Goal: Use online tool/utility

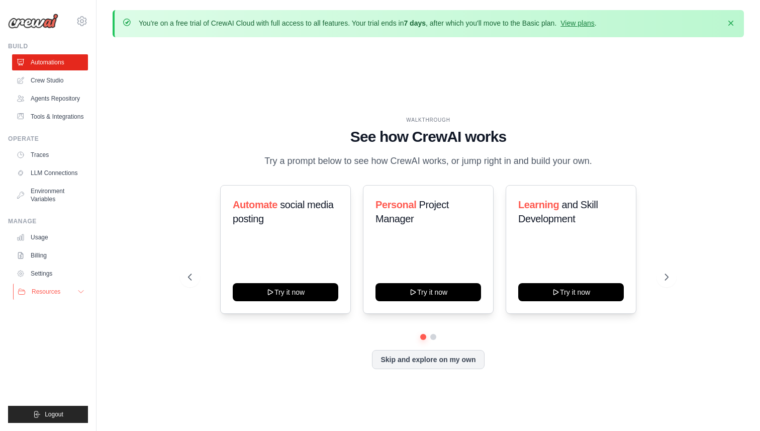
click at [74, 289] on button "Resources" at bounding box center [51, 292] width 76 height 16
click at [50, 101] on link "Agents Repository" at bounding box center [51, 98] width 76 height 16
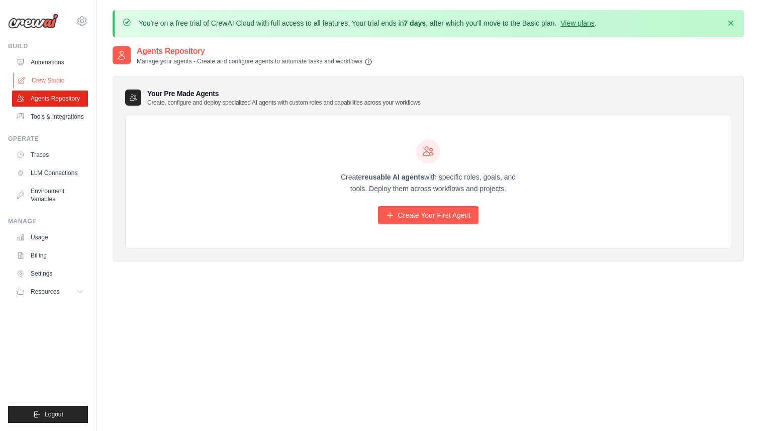
click at [51, 77] on link "Crew Studio" at bounding box center [51, 80] width 76 height 16
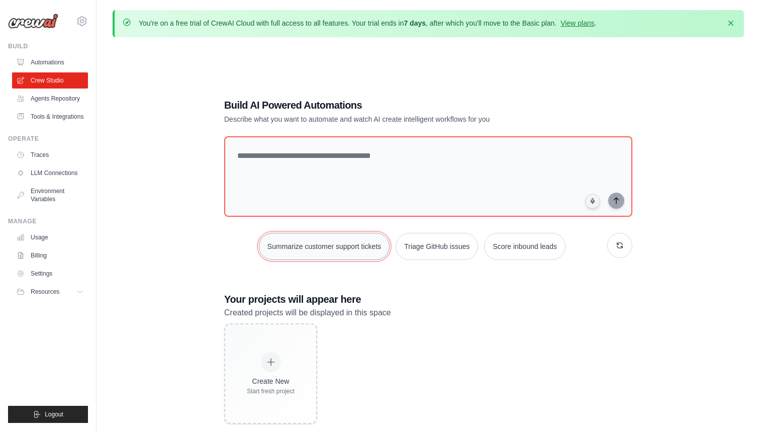
click at [303, 254] on button "Summarize customer support tickets" at bounding box center [324, 246] width 131 height 27
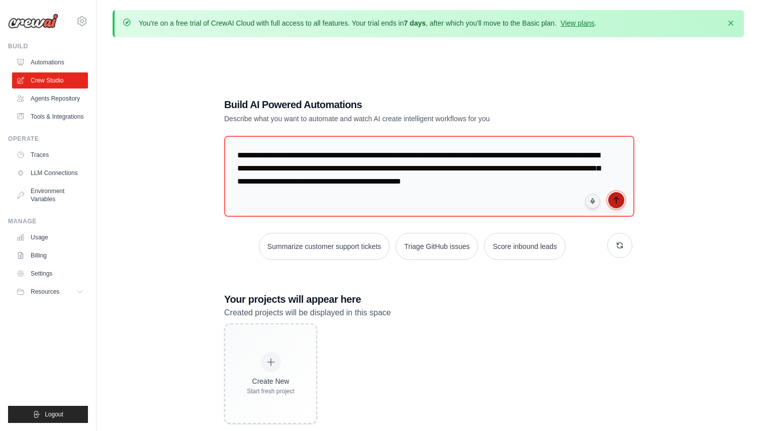
click at [620, 199] on icon "submit" at bounding box center [616, 200] width 8 height 8
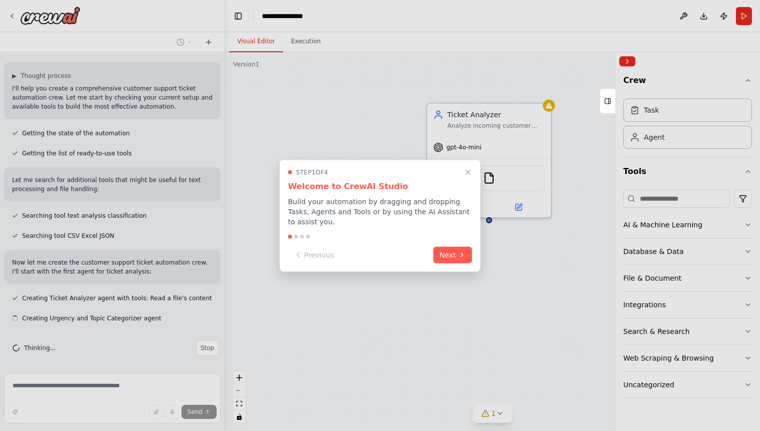
scroll to position [70, 0]
click at [468, 170] on icon "Close walkthrough" at bounding box center [467, 171] width 9 height 9
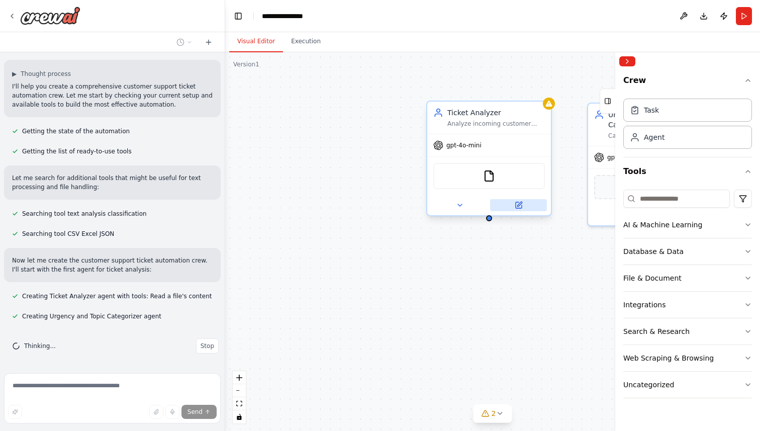
scroll to position [90, 0]
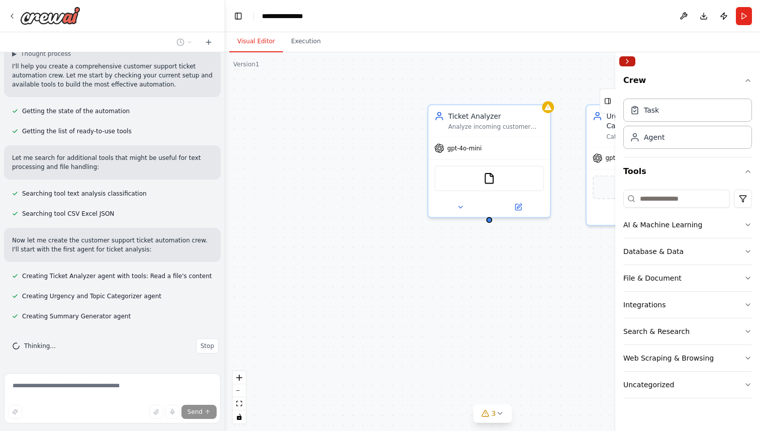
click at [626, 64] on button "Collapse right sidebar" at bounding box center [627, 61] width 16 height 10
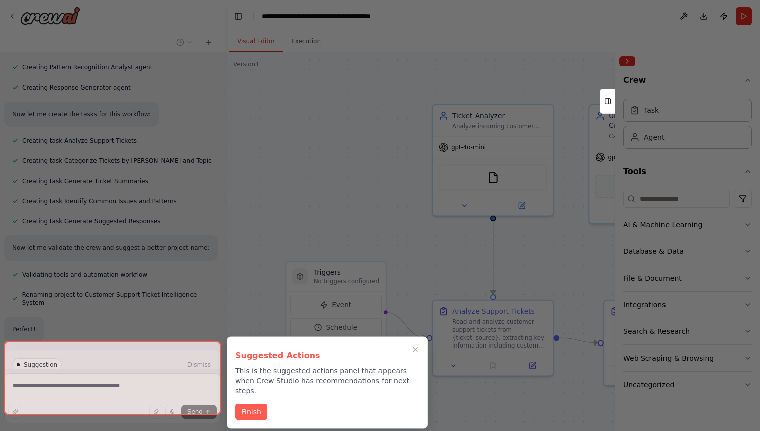
scroll to position [361, 0]
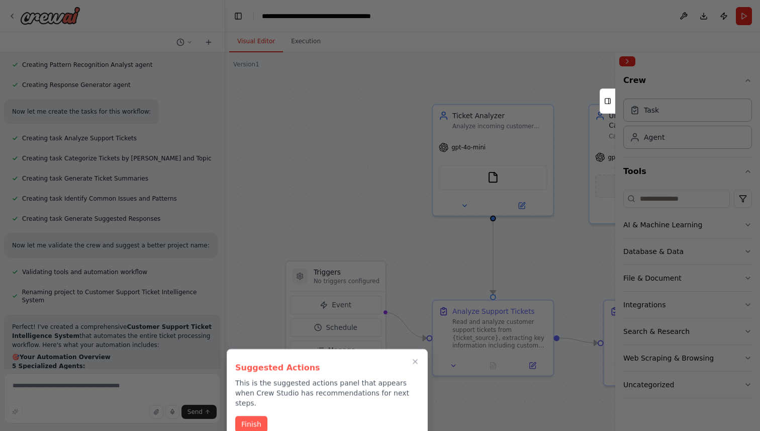
click at [477, 55] on div at bounding box center [380, 215] width 760 height 431
click at [255, 415] on button "Finish" at bounding box center [251, 423] width 32 height 17
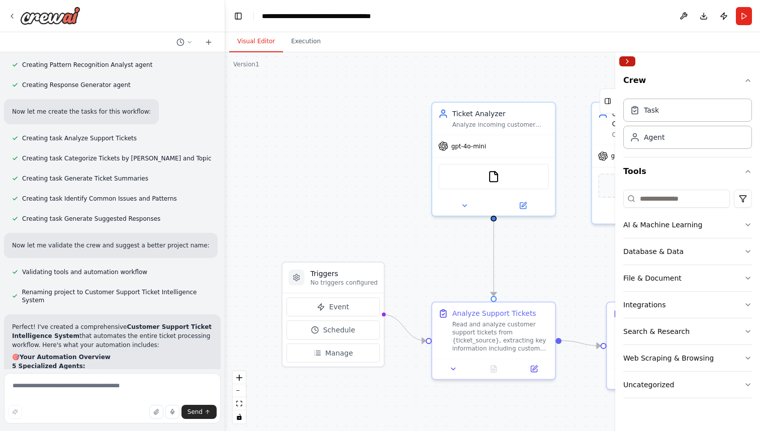
click at [632, 57] on button "Collapse right sidebar" at bounding box center [627, 61] width 16 height 10
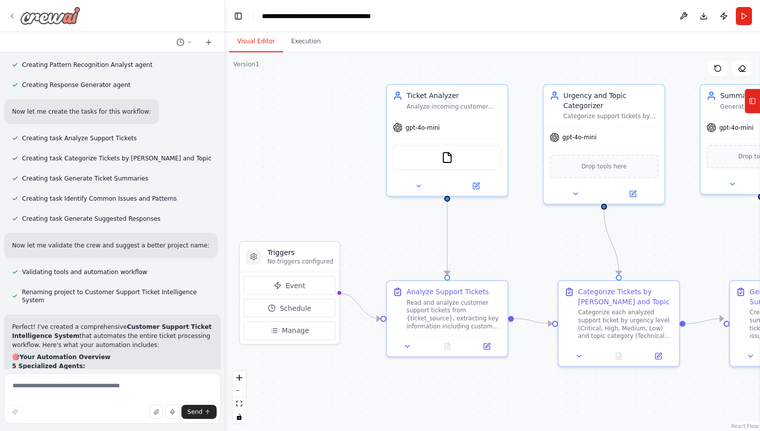
click at [13, 14] on icon at bounding box center [12, 16] width 2 height 4
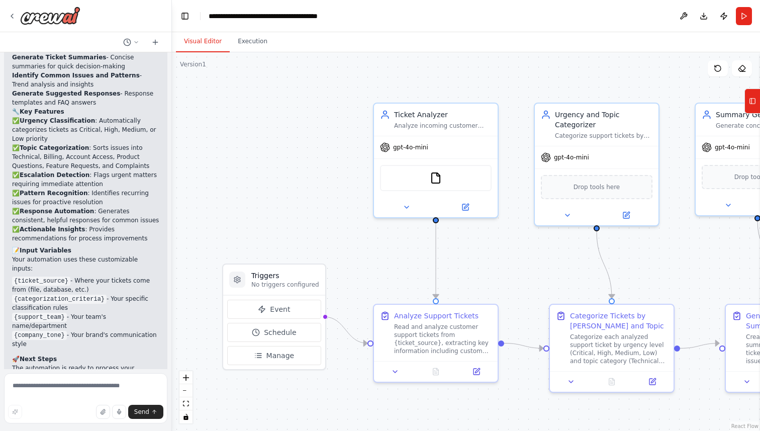
scroll to position [1392, 0]
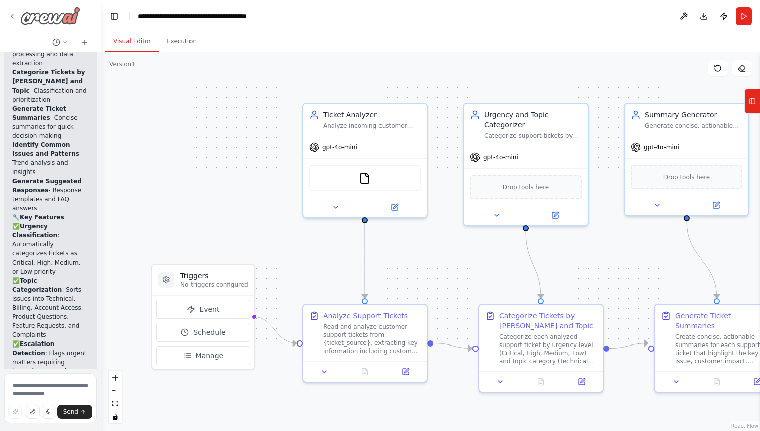
drag, startPoint x: 222, startPoint y: 40, endPoint x: 13, endPoint y: 23, distance: 209.9
click at [13, 23] on div "Create a crew that automatically reads through customer support tickets, catego…" at bounding box center [50, 215] width 101 height 431
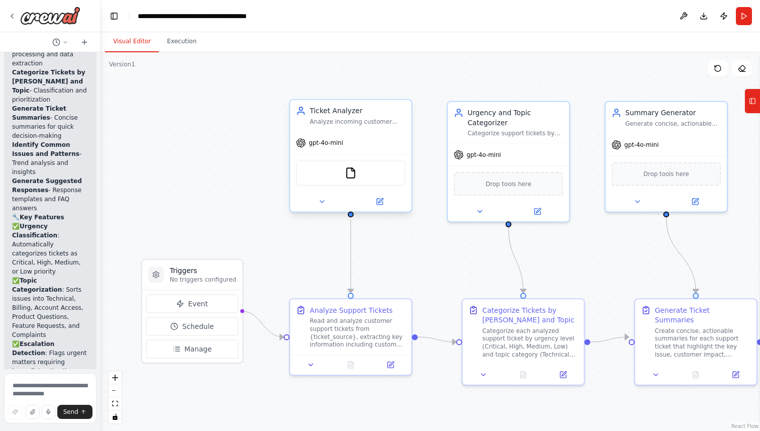
click at [361, 130] on div "Ticket Analyzer Analyze incoming customer support tickets from {ticket_source} …" at bounding box center [350, 116] width 121 height 32
